Goal: Task Accomplishment & Management: Manage account settings

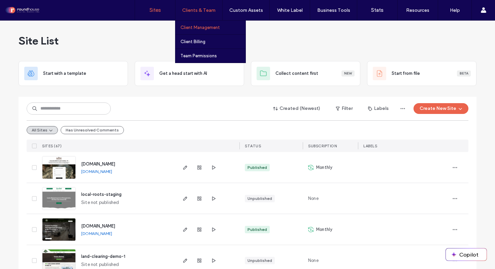
click at [197, 28] on label "Client Management" at bounding box center [199, 27] width 39 height 5
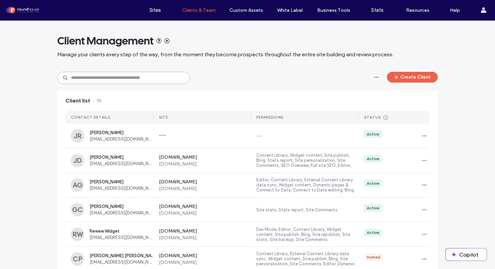
click at [142, 78] on input at bounding box center [123, 78] width 133 height 12
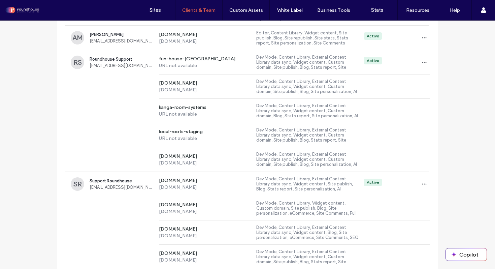
scroll to position [1591, 0]
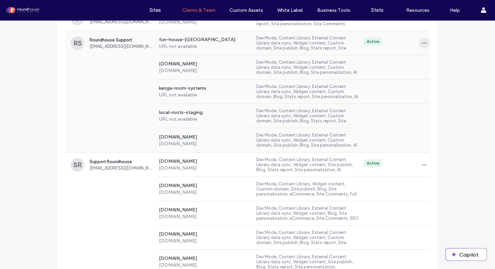
click at [423, 40] on icon "button" at bounding box center [424, 42] width 5 height 5
click at [442, 59] on span "Sites & Permissions" at bounding box center [449, 60] width 38 height 7
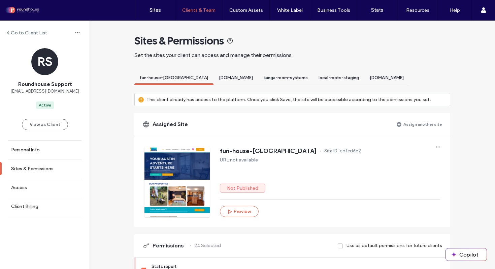
click at [249, 100] on label "This client already has access to the platform. Once you click Save, the site w…" at bounding box center [288, 99] width 284 height 12
click at [410, 125] on label "Assign another site" at bounding box center [422, 124] width 39 height 12
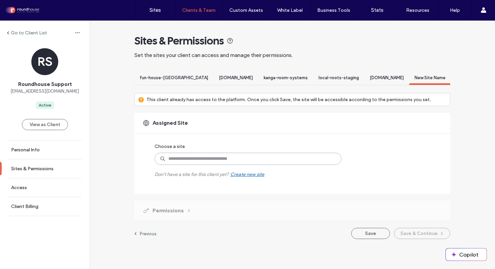
click at [187, 156] on input at bounding box center [248, 159] width 187 height 12
type input "*"
type input "*****"
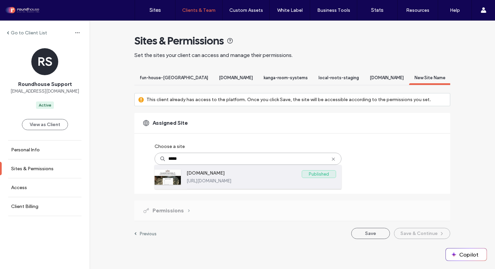
click at [220, 181] on label "https://www.galvezconcreteconstruction.com" at bounding box center [261, 180] width 149 height 5
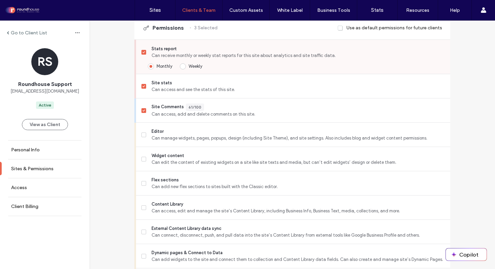
scroll to position [213, 0]
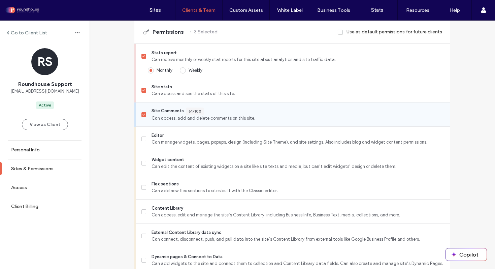
click at [143, 117] on span at bounding box center [143, 114] width 5 height 5
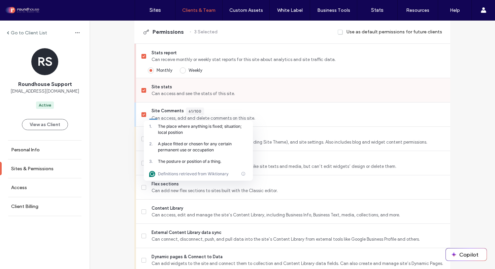
click at [141, 93] on span at bounding box center [143, 90] width 5 height 5
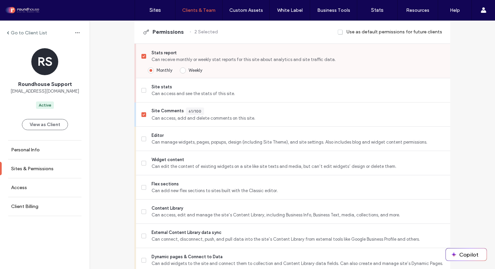
click at [141, 59] on span at bounding box center [143, 56] width 5 height 5
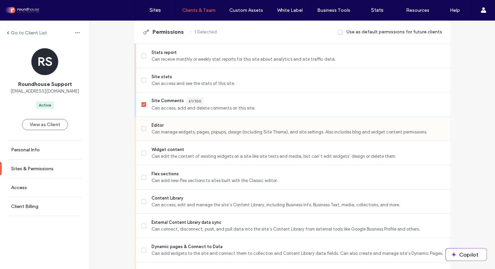
click at [142, 130] on icon at bounding box center [143, 129] width 2 height 2
click at [141, 179] on span at bounding box center [143, 177] width 5 height 5
click at [143, 206] on label "Content Library Can access, edit and manage the site’s Content Library, includi…" at bounding box center [292, 201] width 303 height 13
click at [142, 232] on label "External Content Library data sync Can connect, disconnect, push, and pull data…" at bounding box center [292, 225] width 303 height 13
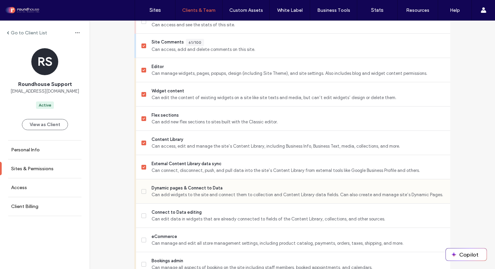
click at [143, 194] on span at bounding box center [143, 191] width 5 height 5
click at [142, 242] on span at bounding box center [143, 239] width 5 height 5
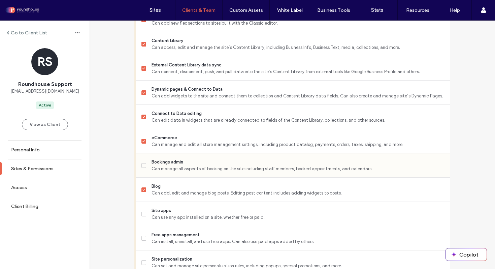
click at [142, 166] on icon at bounding box center [143, 165] width 3 height 2
click at [142, 215] on icon at bounding box center [143, 214] width 3 height 2
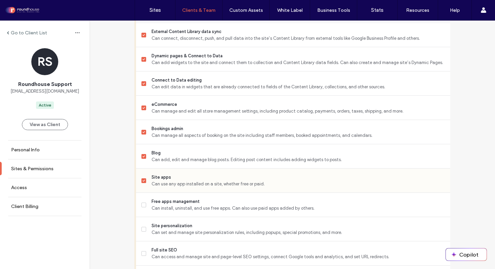
scroll to position [426, 0]
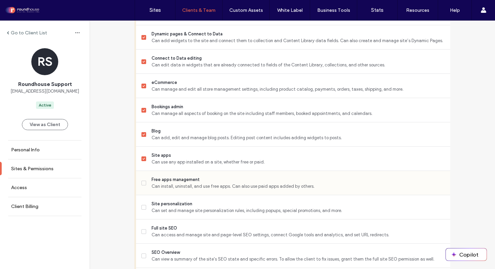
click at [142, 185] on span at bounding box center [143, 182] width 5 height 5
click at [142, 214] on label "Site personalization Can set and manage site personalization rules, including p…" at bounding box center [292, 206] width 303 height 13
click at [143, 234] on span at bounding box center [143, 231] width 5 height 5
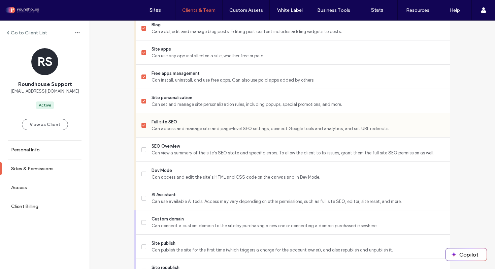
scroll to position [533, 0]
click at [143, 156] on label "SEO Overview Can view a summary of the site's SEO state and specific errors. To…" at bounding box center [292, 148] width 303 height 13
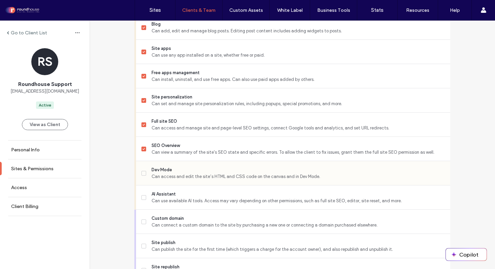
click at [143, 175] on span at bounding box center [143, 173] width 5 height 5
click at [143, 200] on span at bounding box center [143, 197] width 5 height 5
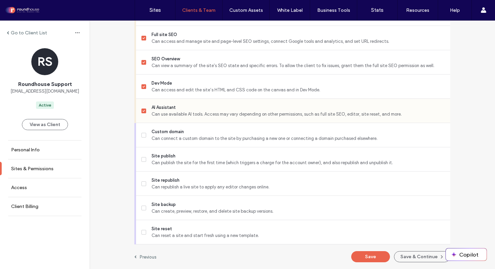
scroll to position [625, 0]
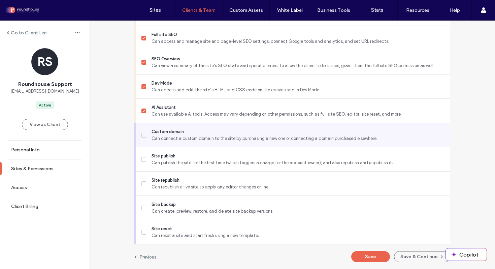
click at [144, 136] on label "Custom domain Can connect a custom domain to the site by purchasing a new one o…" at bounding box center [292, 134] width 303 height 13
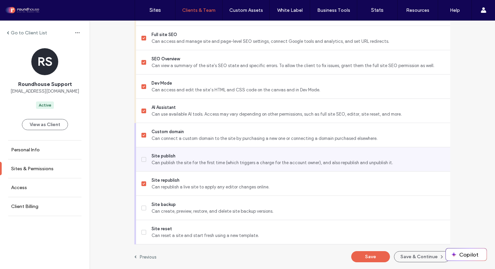
click at [144, 159] on label "Site publish Can publish the site for the first time (which triggers a charge f…" at bounding box center [292, 159] width 303 height 13
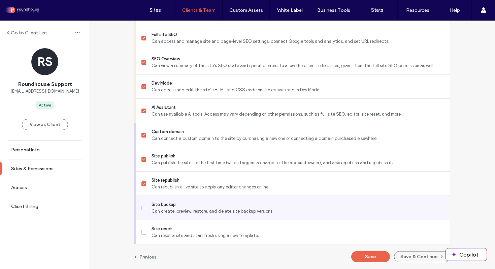
click at [143, 204] on label "Site backup Can create, preview, restore, and delete site backup versions." at bounding box center [292, 207] width 303 height 13
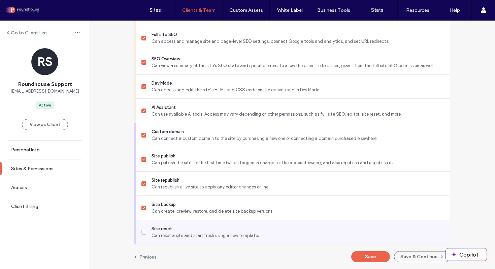
click at [142, 231] on icon at bounding box center [143, 232] width 3 height 2
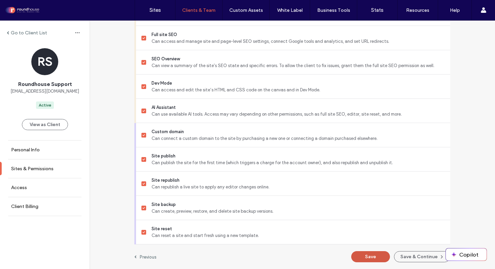
click at [365, 254] on button "Save" at bounding box center [370, 256] width 39 height 11
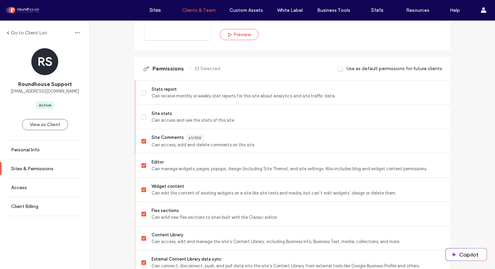
scroll to position [0, 0]
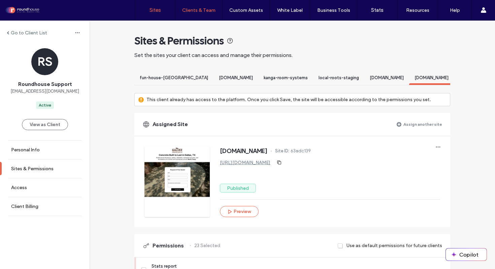
click at [156, 12] on label "Sites" at bounding box center [154, 10] width 11 height 6
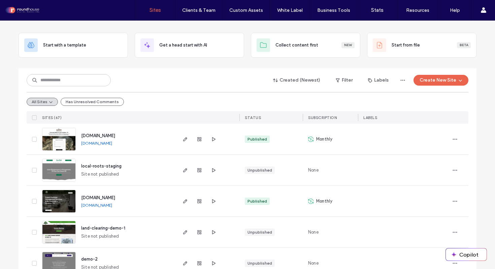
scroll to position [29, 0]
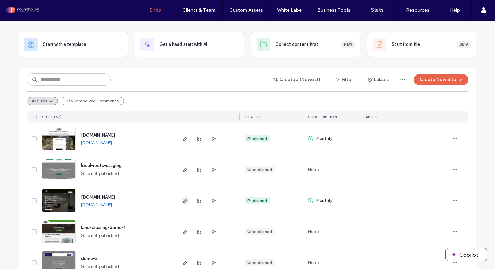
click at [183, 200] on use "button" at bounding box center [185, 200] width 4 height 4
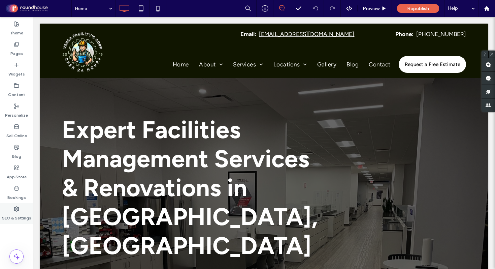
click at [15, 210] on icon at bounding box center [16, 208] width 5 height 5
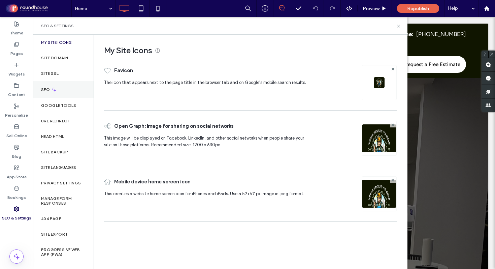
click at [55, 87] on icon at bounding box center [54, 90] width 6 height 6
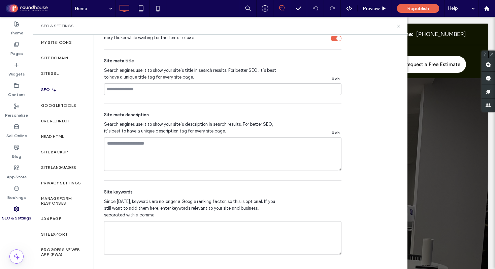
scroll to position [398, 0]
click at [51, 90] on icon at bounding box center [54, 90] width 6 height 6
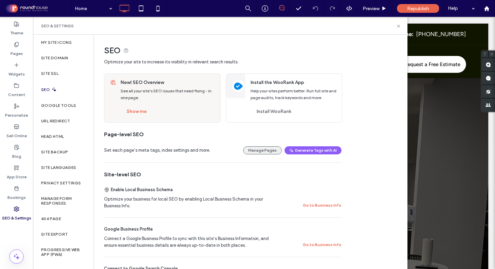
click at [264, 148] on button "Manage Pages" at bounding box center [262, 150] width 39 height 8
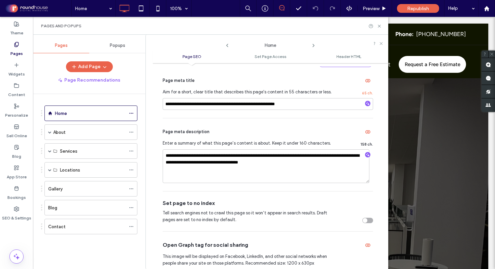
scroll to position [69, 0]
click at [226, 158] on textarea "**********" at bounding box center [266, 166] width 207 height 34
click at [379, 25] on icon at bounding box center [379, 26] width 5 height 5
